Goal: Information Seeking & Learning: Learn about a topic

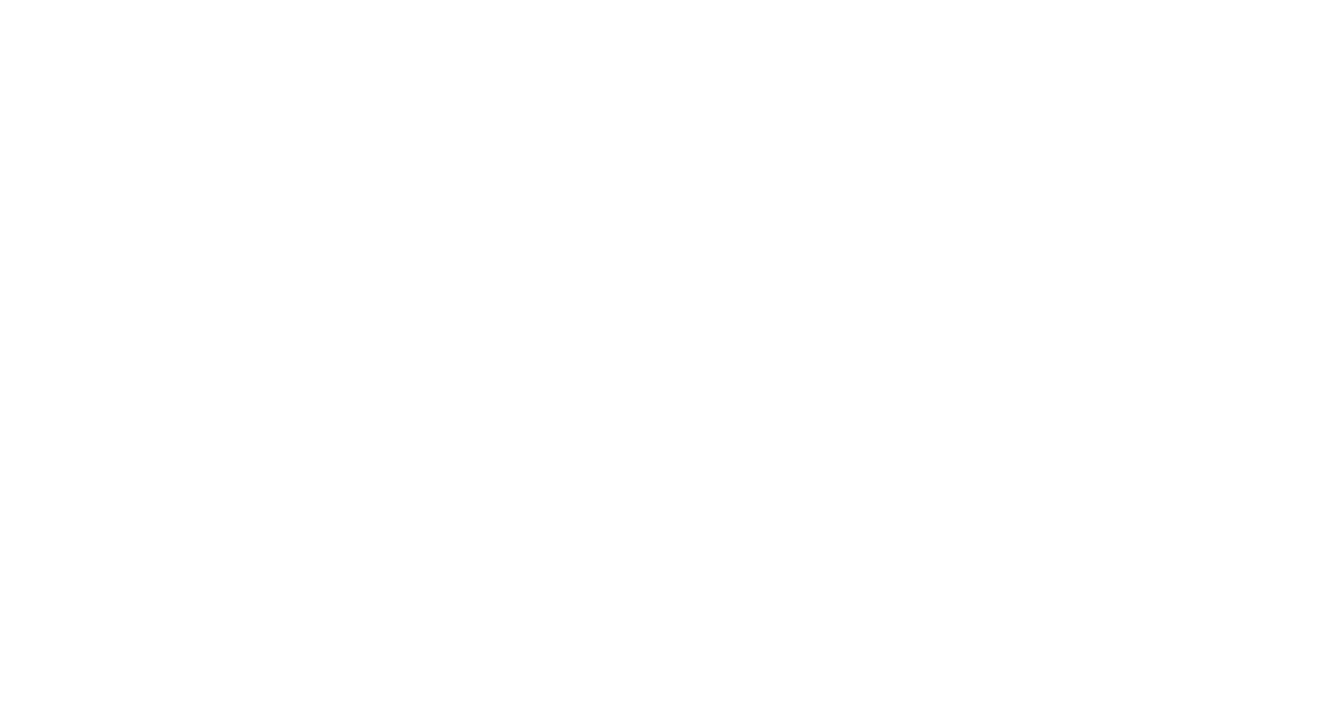
click at [594, 119] on div at bounding box center [670, 363] width 1341 height 726
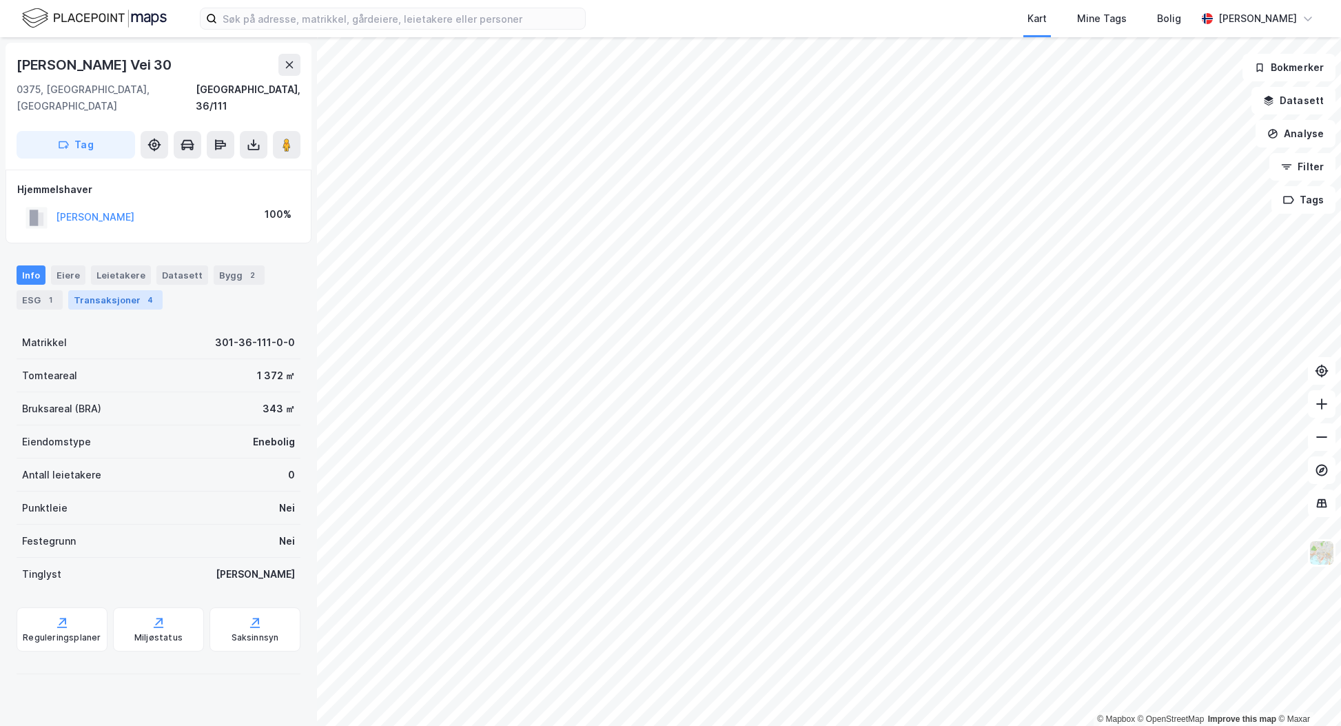
click at [145, 293] on div "4" at bounding box center [150, 300] width 14 height 14
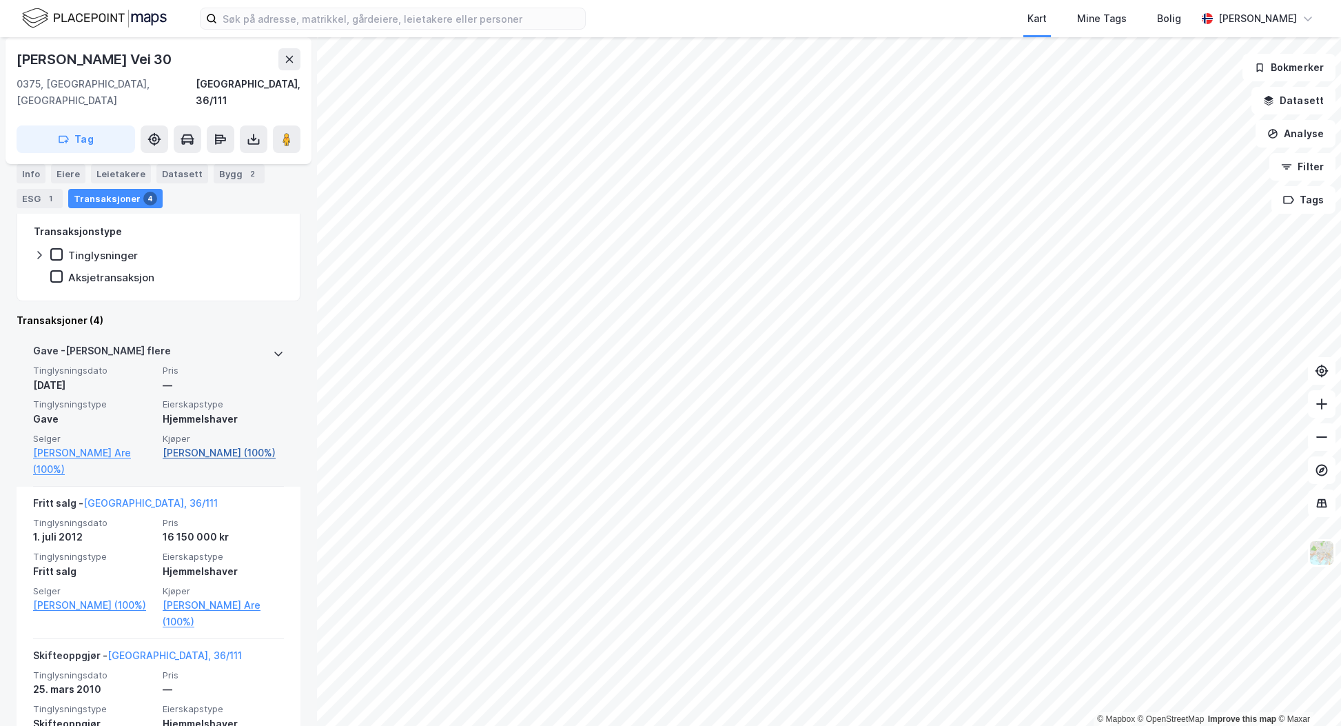
scroll to position [276, 0]
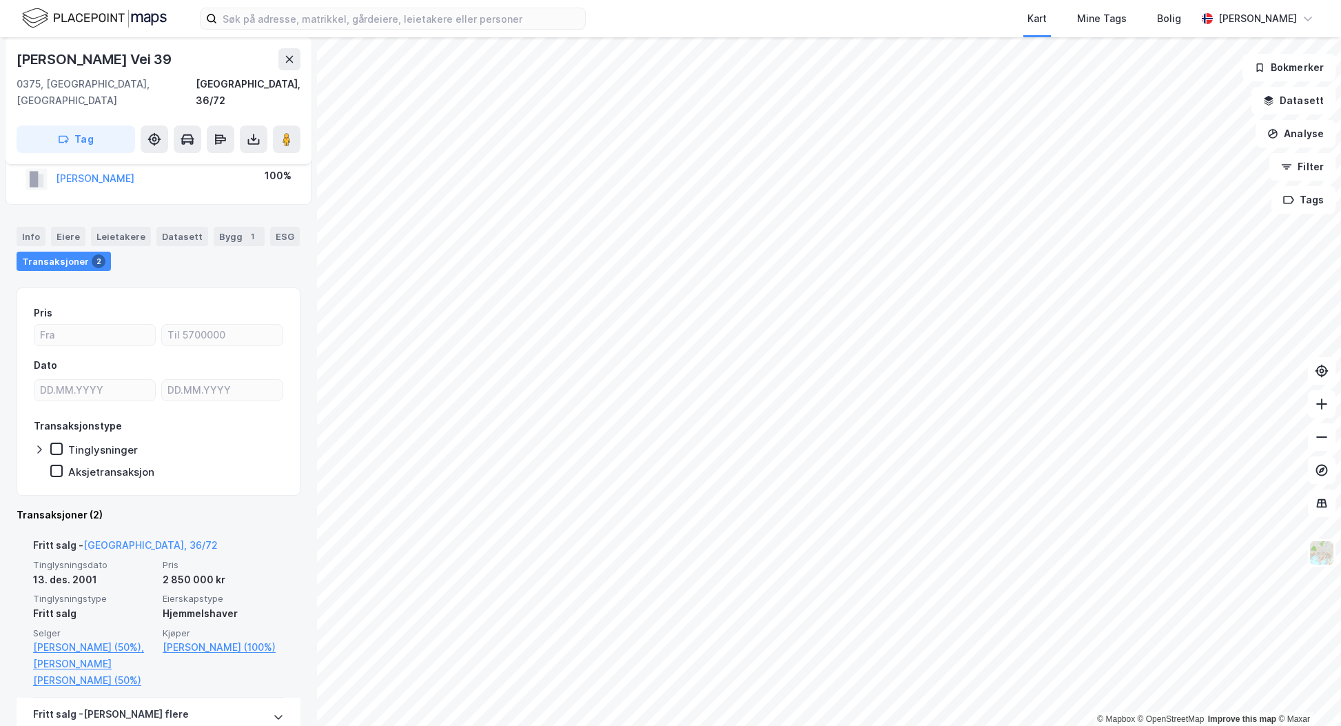
scroll to position [8, 0]
